Goal: Navigation & Orientation: Find specific page/section

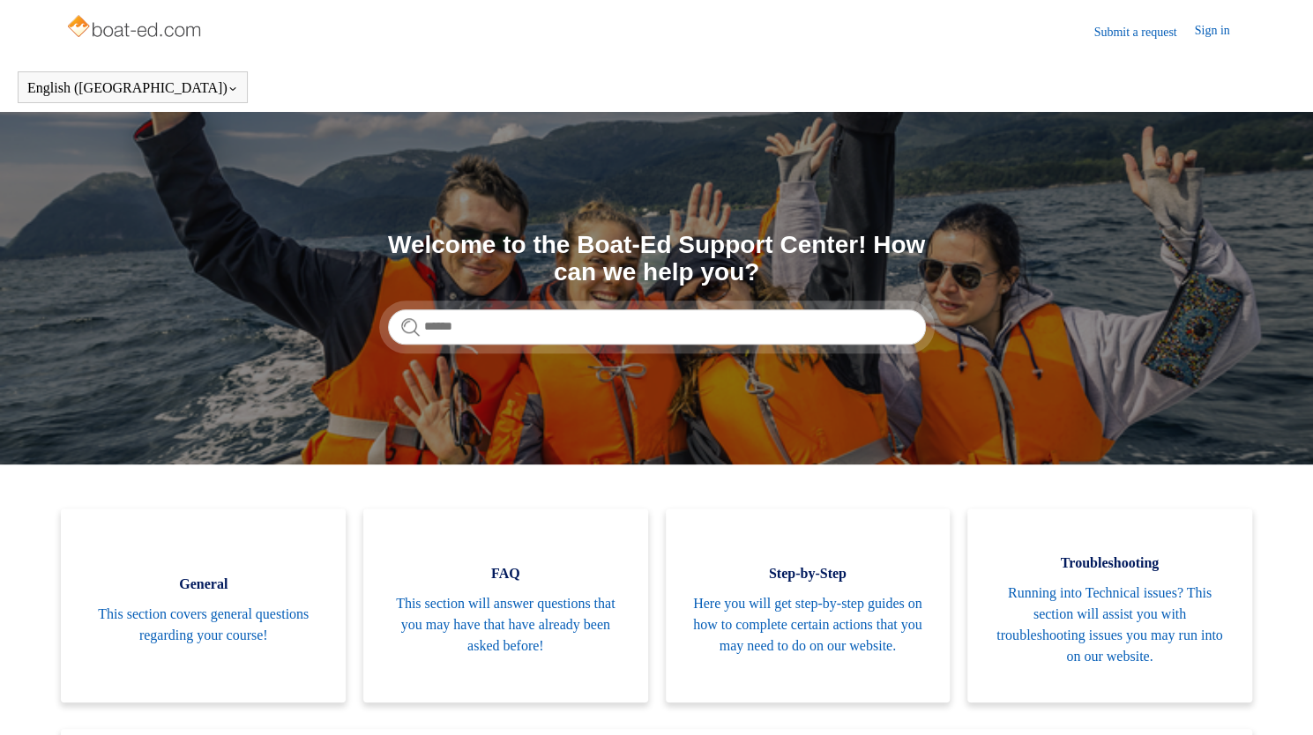
click at [1194, 41] on link "Sign in" at bounding box center [1220, 31] width 53 height 21
click at [1202, 31] on link "Sign in" at bounding box center [1220, 31] width 53 height 21
click at [1212, 41] on link "Sign in" at bounding box center [1220, 31] width 53 height 21
click at [293, 165] on section "Search Welcome to the Boat-Ed Support Center! How can we help you?" at bounding box center [656, 288] width 1313 height 353
click at [138, 15] on img at bounding box center [135, 28] width 140 height 35
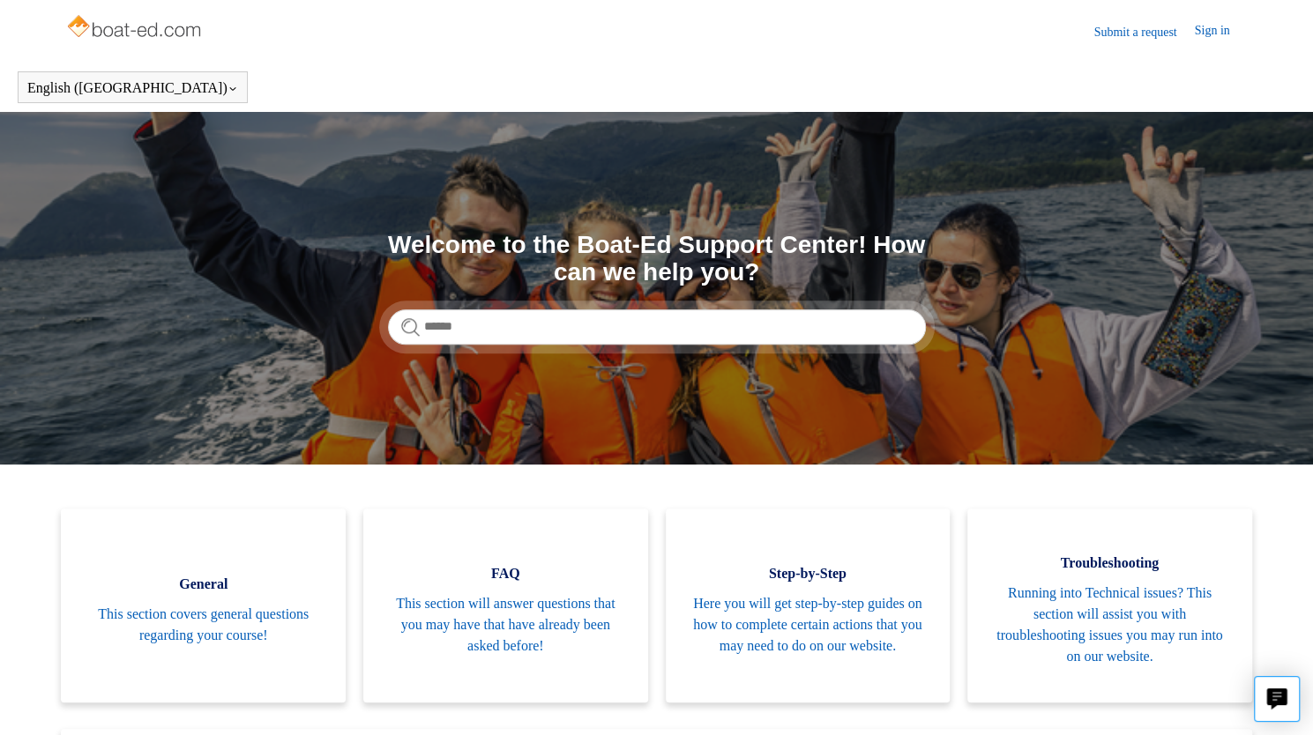
click at [153, 29] on img at bounding box center [135, 28] width 140 height 35
